Goal: Find specific page/section: Find specific page/section

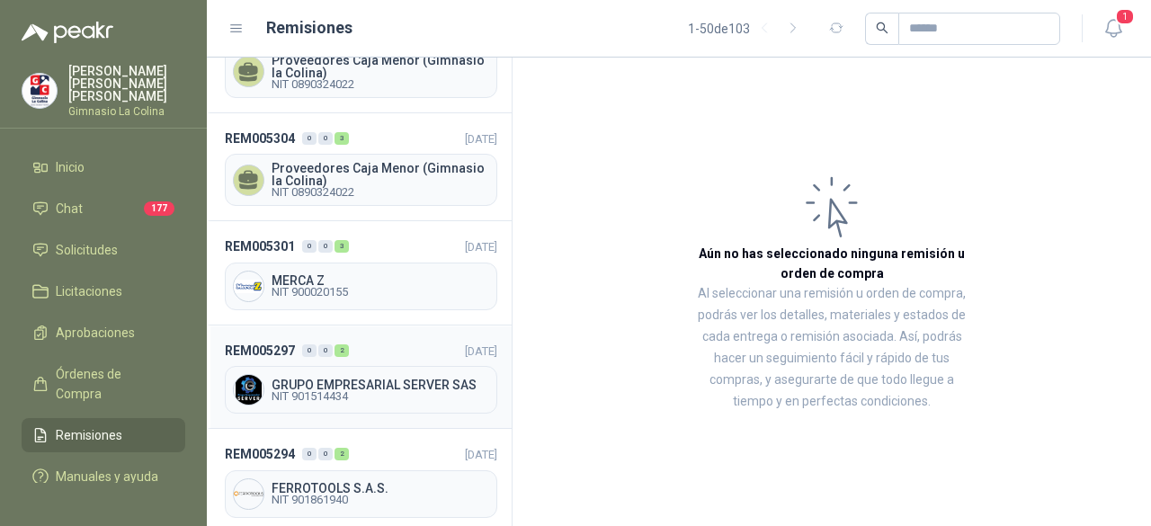
scroll to position [270, 0]
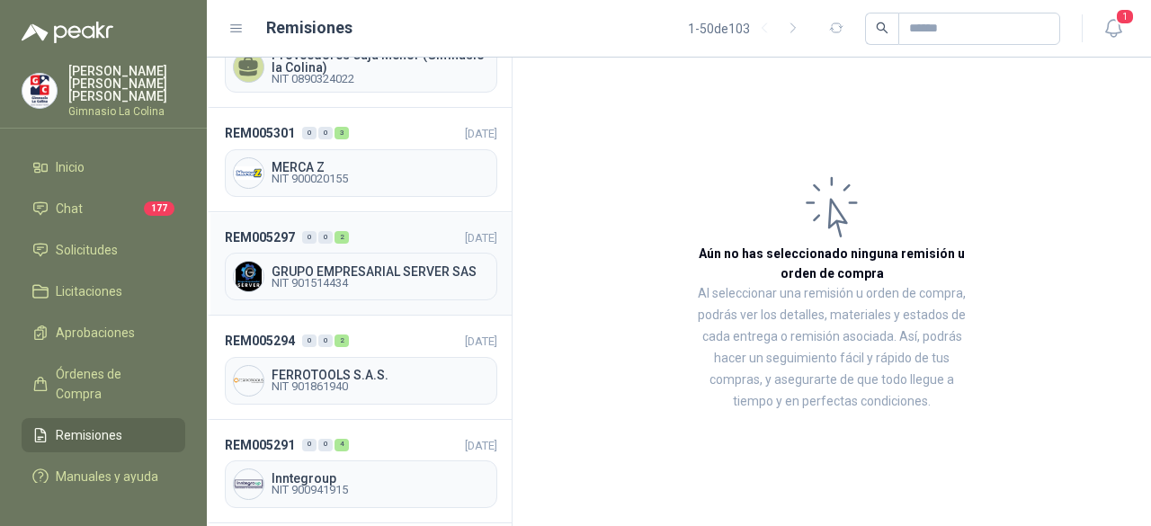
click at [439, 285] on div "GRUPO EMPRESARIAL SERVER SAS NIT 901514434" at bounding box center [361, 277] width 273 height 48
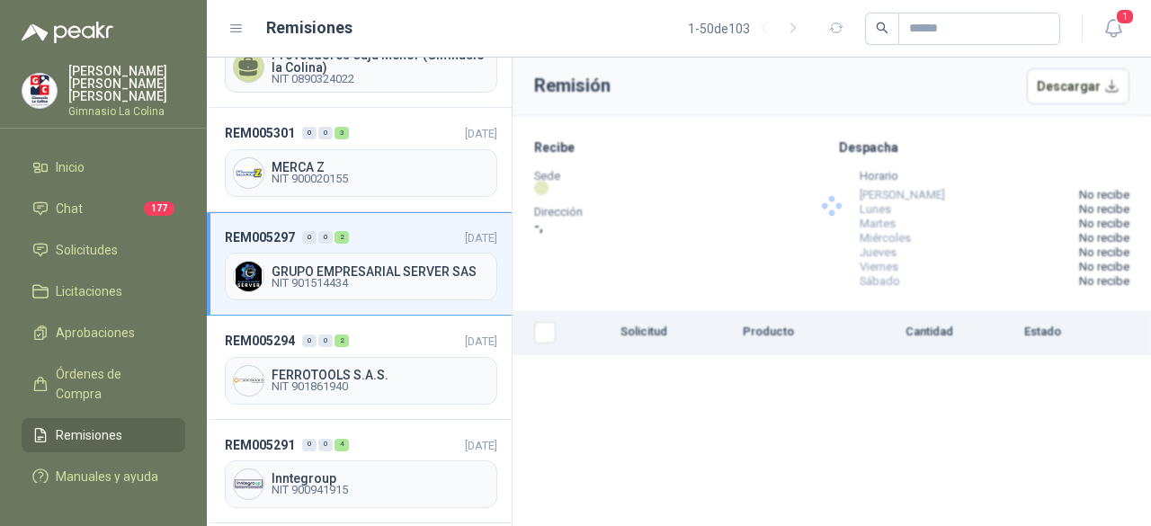
drag, startPoint x: 559, startPoint y: 200, endPoint x: 876, endPoint y: 329, distance: 342.0
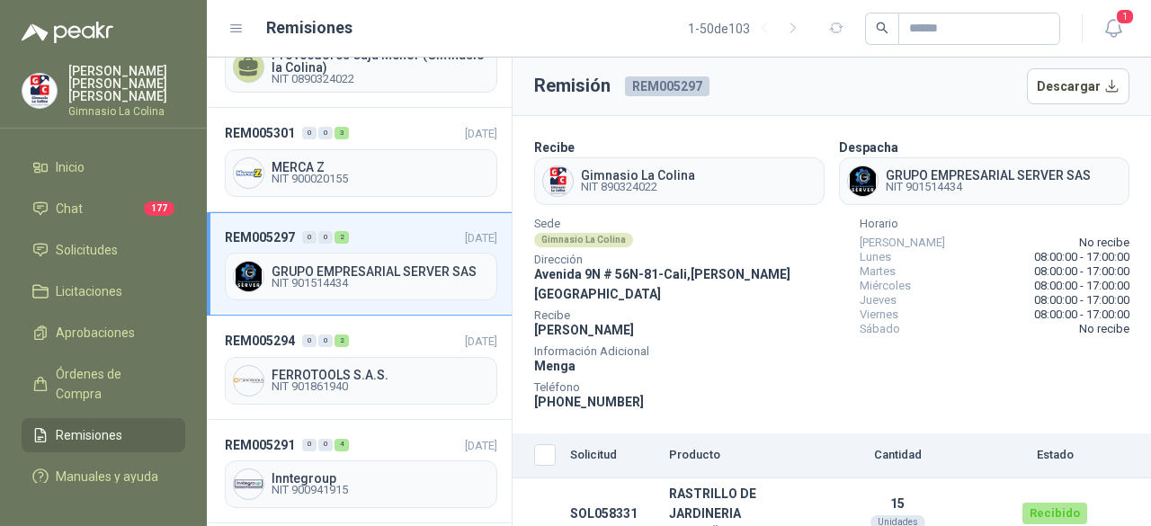
drag, startPoint x: 876, startPoint y: 329, endPoint x: 990, endPoint y: 260, distance: 133.6
click at [990, 260] on div "Lunes 08:00:00 - 17:00:00" at bounding box center [995, 257] width 270 height 14
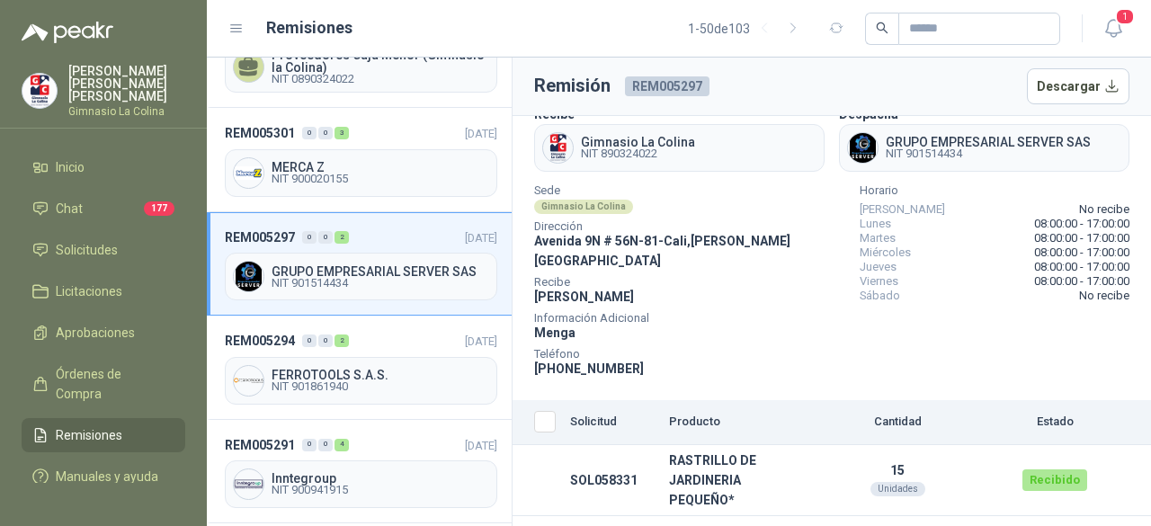
scroll to position [51, 0]
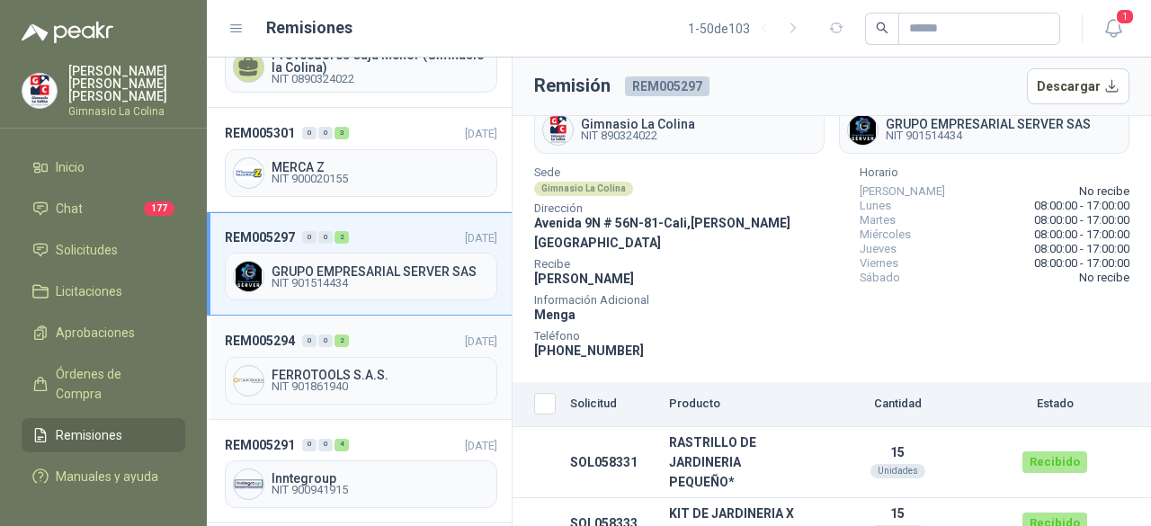
click at [340, 382] on span "NIT 901861940" at bounding box center [381, 386] width 218 height 11
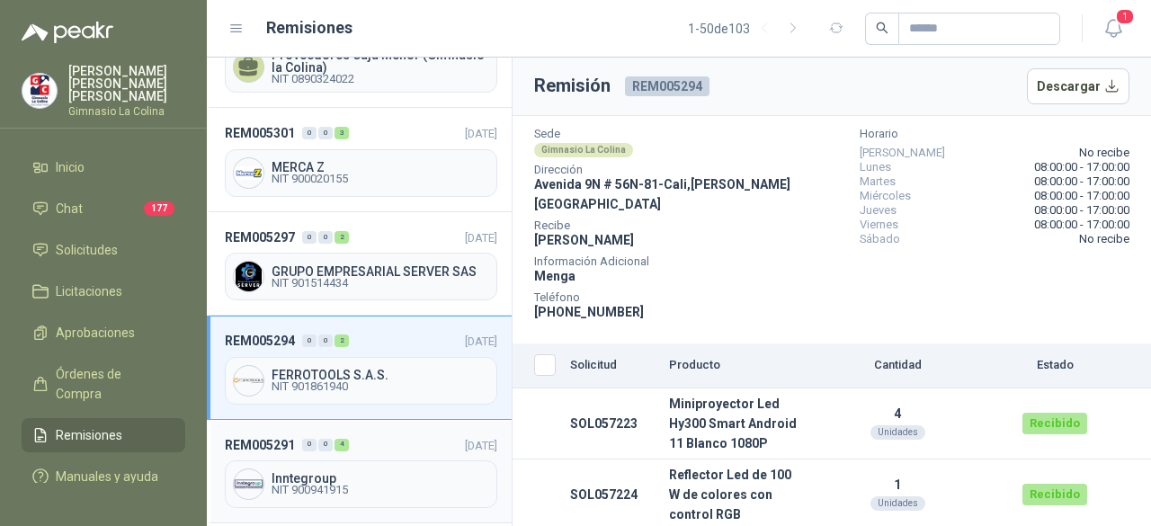
scroll to position [91, 0]
click at [381, 472] on span "Inntegroup" at bounding box center [381, 478] width 218 height 13
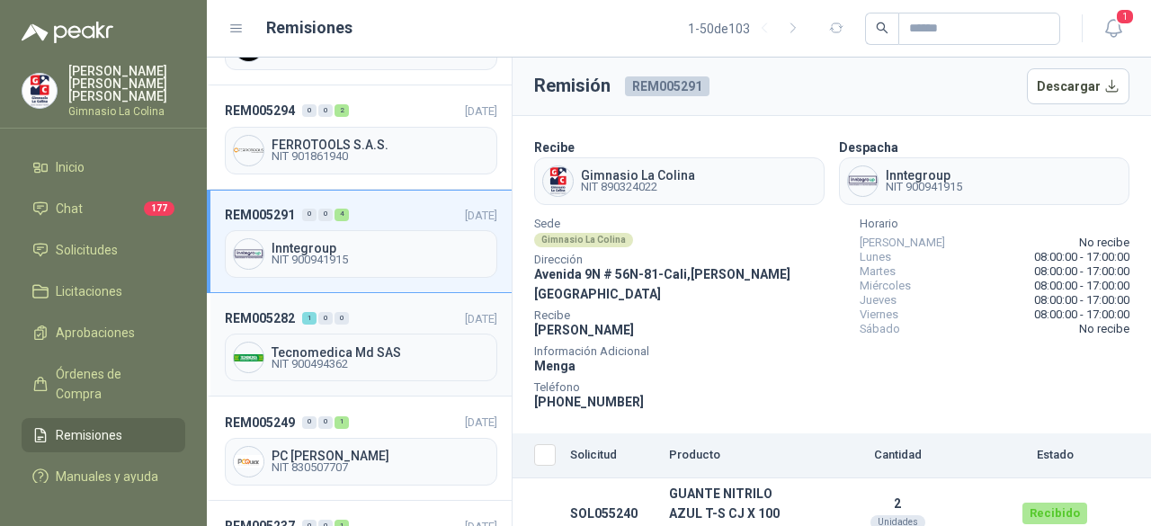
scroll to position [540, 0]
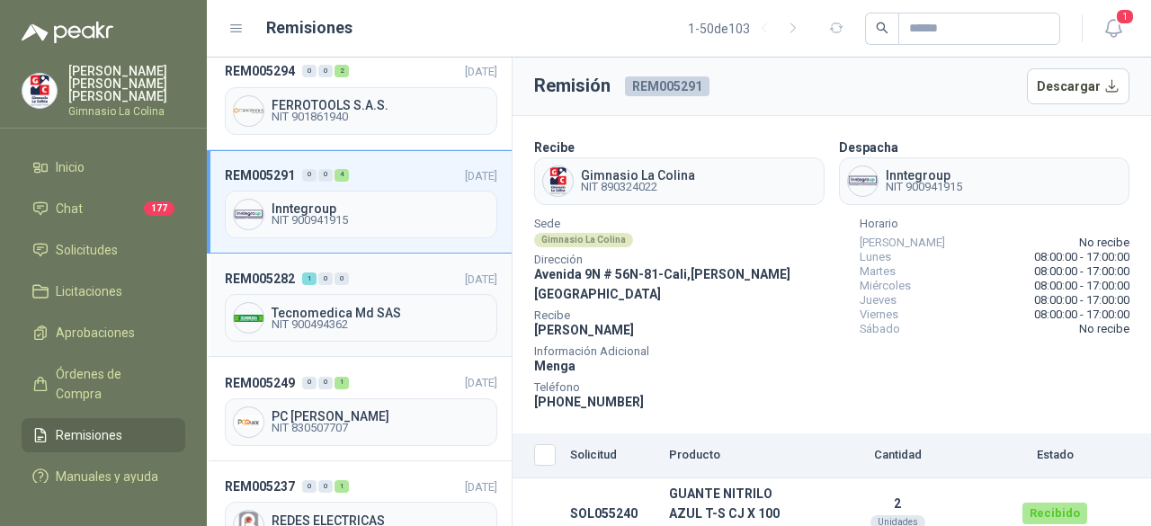
click at [354, 294] on div "Tecnomedica Md SAS NIT 900494362" at bounding box center [361, 318] width 273 height 48
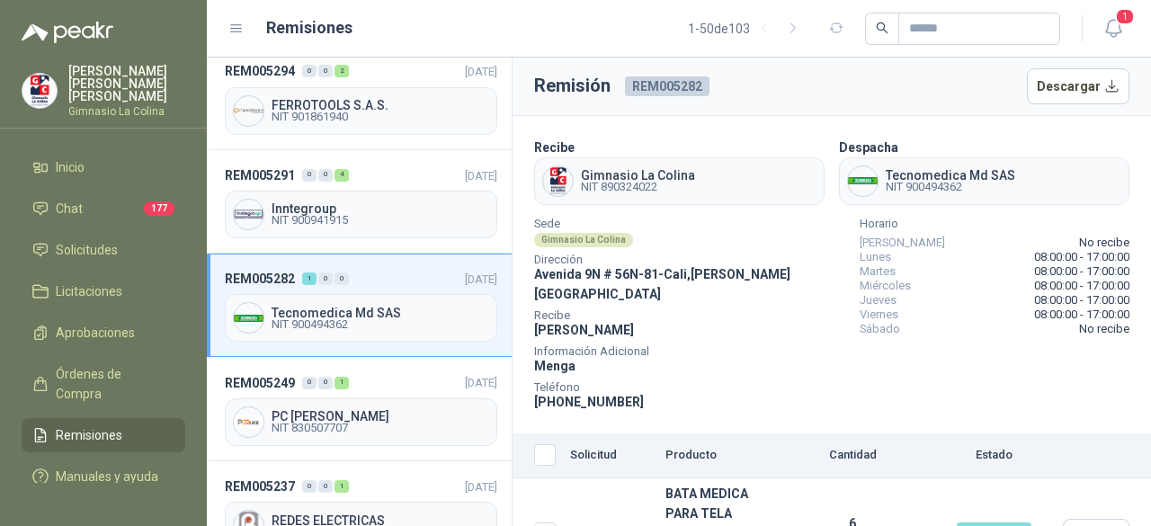
click at [85, 425] on span "Remisiones" at bounding box center [89, 435] width 67 height 20
